Goal: Book appointment/travel/reservation

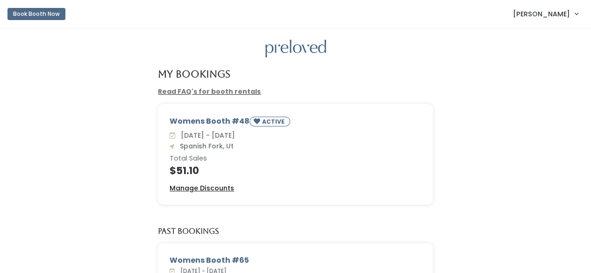
click at [201, 191] on u "Manage Discounts" at bounding box center [202, 188] width 64 height 9
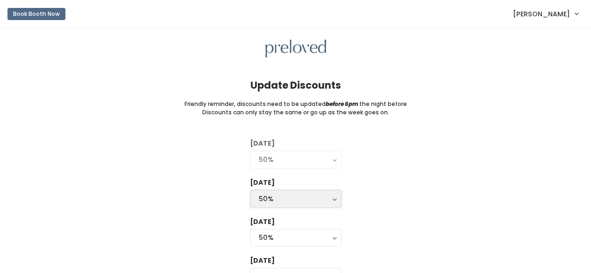
click at [271, 196] on div "50%" at bounding box center [296, 199] width 74 height 10
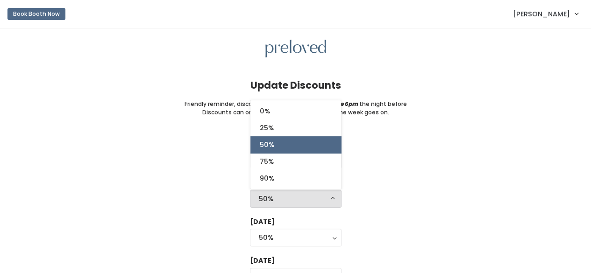
click at [272, 143] on span "50%" at bounding box center [267, 145] width 14 height 10
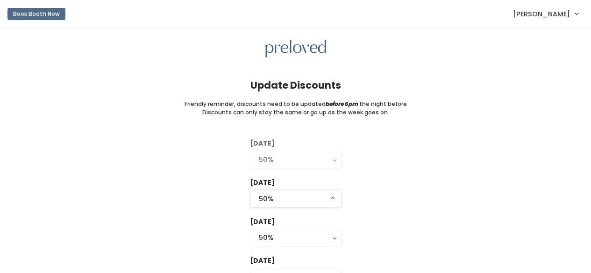
select select "50%"
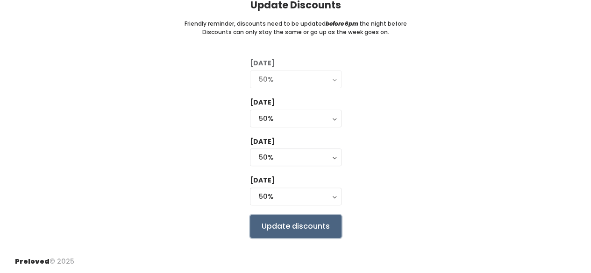
click at [273, 223] on input "Update discounts" at bounding box center [296, 226] width 92 height 23
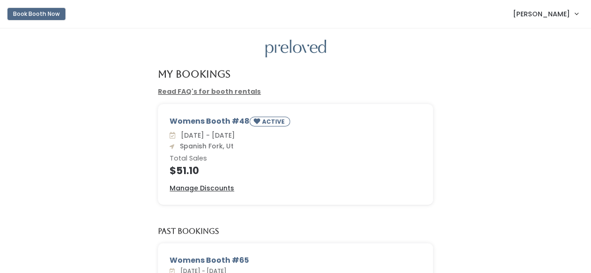
click at [54, 12] on button "Book Booth Now" at bounding box center [36, 14] width 58 height 12
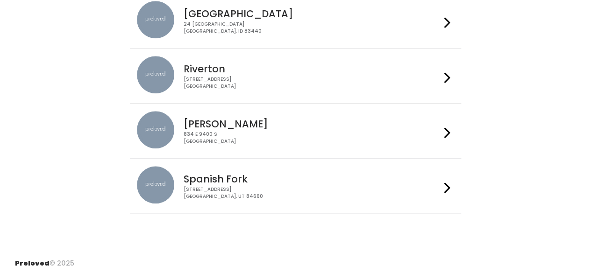
scroll to position [432, 0]
click at [214, 186] on div "244 N Main St Spanish Fork, UT 84660" at bounding box center [312, 193] width 257 height 14
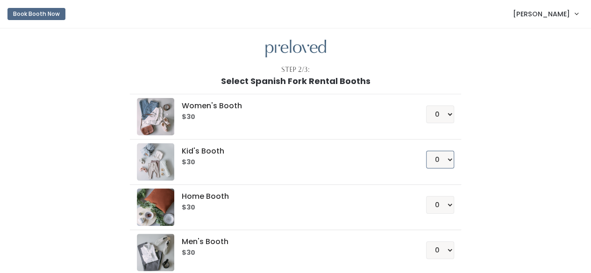
click at [448, 163] on select "0 1 2 3 4" at bounding box center [440, 160] width 28 height 18
click at [427, 151] on select "0 1 2 3 4" at bounding box center [440, 160] width 28 height 18
click at [477, 142] on div "Women's Booth $30 0 1 2 3 4 Kid's Booth $30 0 1 2 3 4 0" at bounding box center [296, 196] width 514 height 221
click at [449, 161] on select "0 1 2 3 4" at bounding box center [440, 160] width 28 height 18
select select "1"
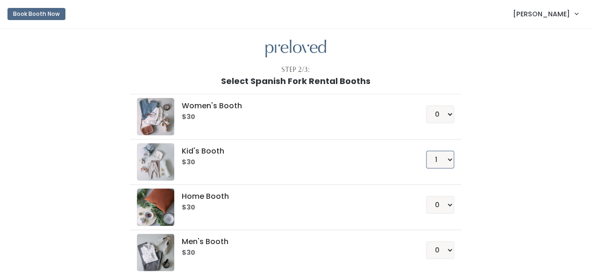
click at [427, 151] on select "0 1 2 3 4" at bounding box center [440, 160] width 28 height 18
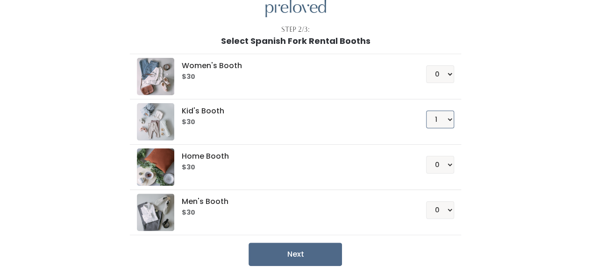
scroll to position [78, 0]
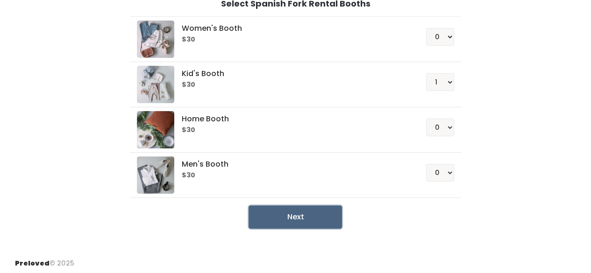
click at [284, 208] on button "Next" at bounding box center [295, 217] width 93 height 23
